Goal: Find specific page/section: Find specific page/section

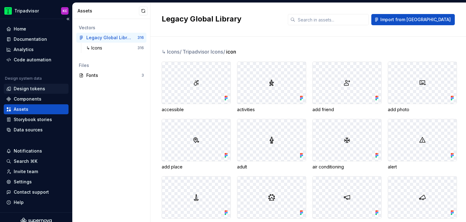
click at [31, 86] on div "Design tokens" at bounding box center [29, 89] width 31 height 6
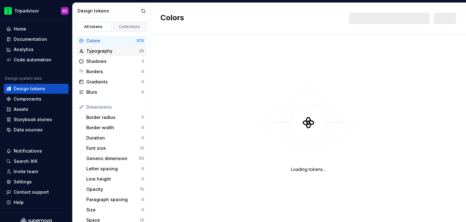
click at [109, 52] on div "Typography" at bounding box center [112, 51] width 53 height 6
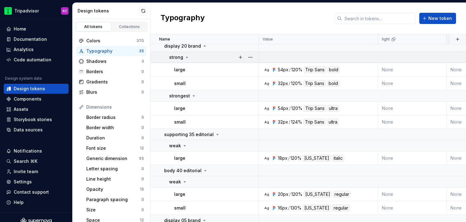
scroll to position [348, 0]
